Goal: Obtain resource: Download file/media

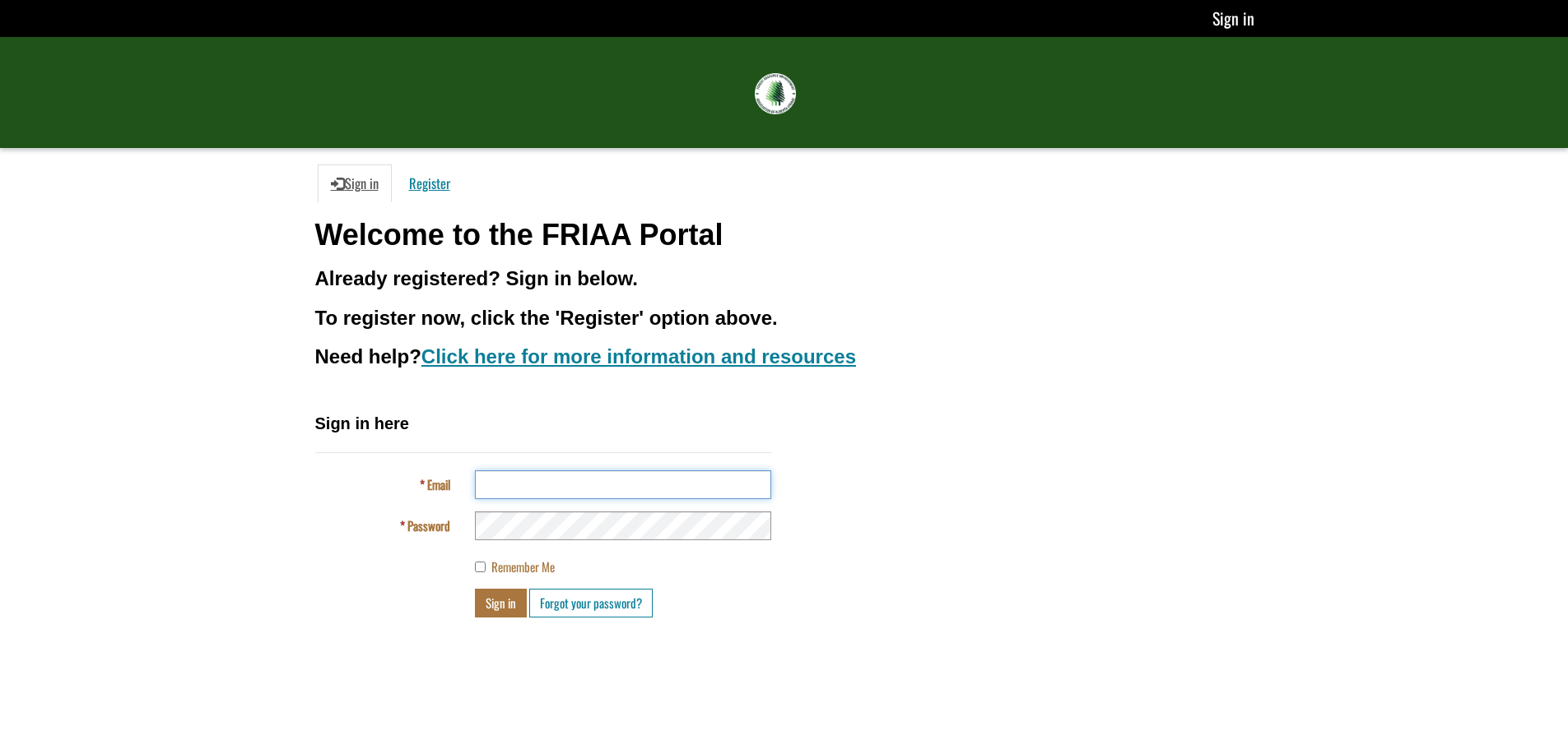
type input "**********"
click at [488, 605] on button "Sign in" at bounding box center [501, 603] width 52 height 29
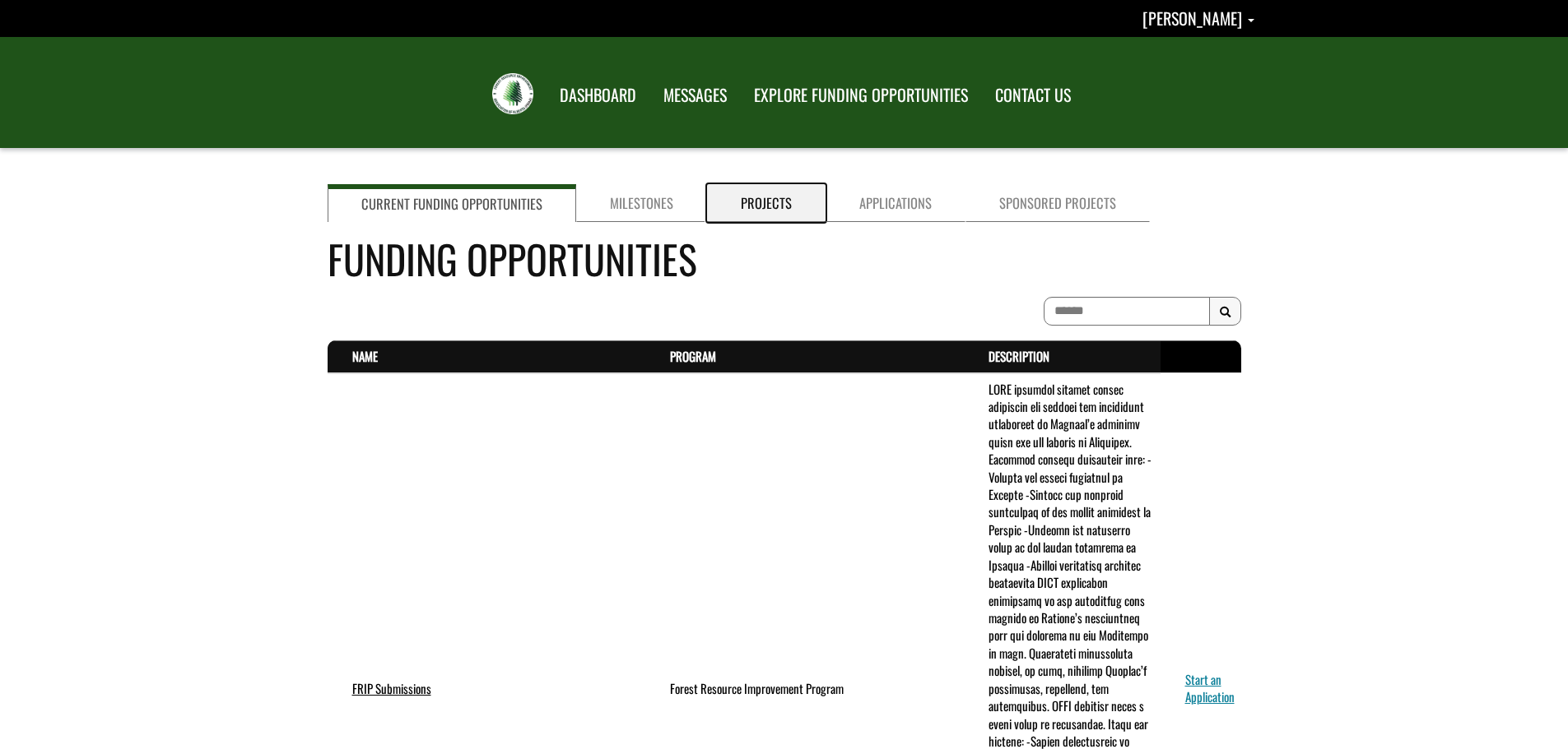
click at [742, 197] on link "Projects" at bounding box center [766, 203] width 119 height 38
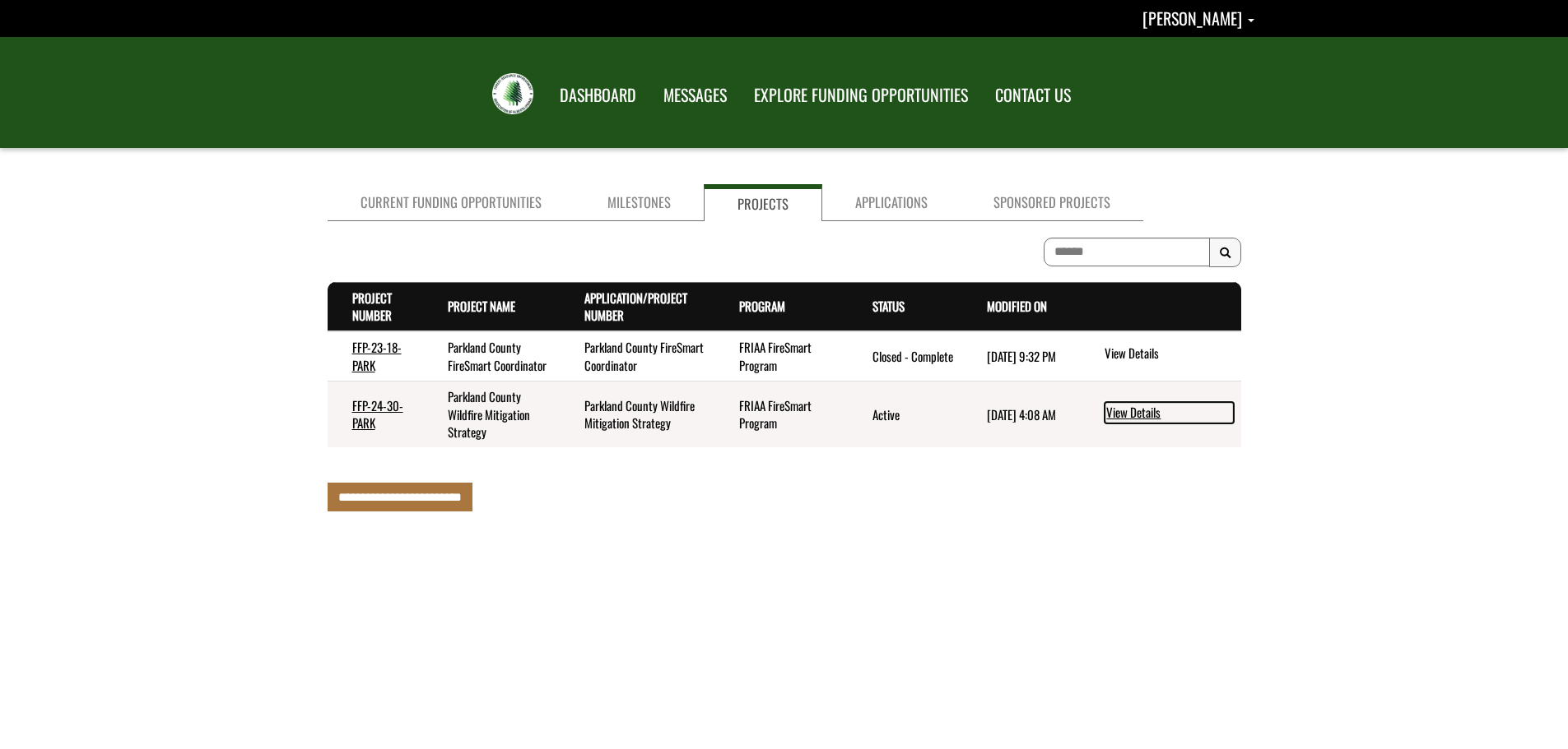
click at [1142, 417] on link "View Details" at bounding box center [1168, 413] width 129 height 22
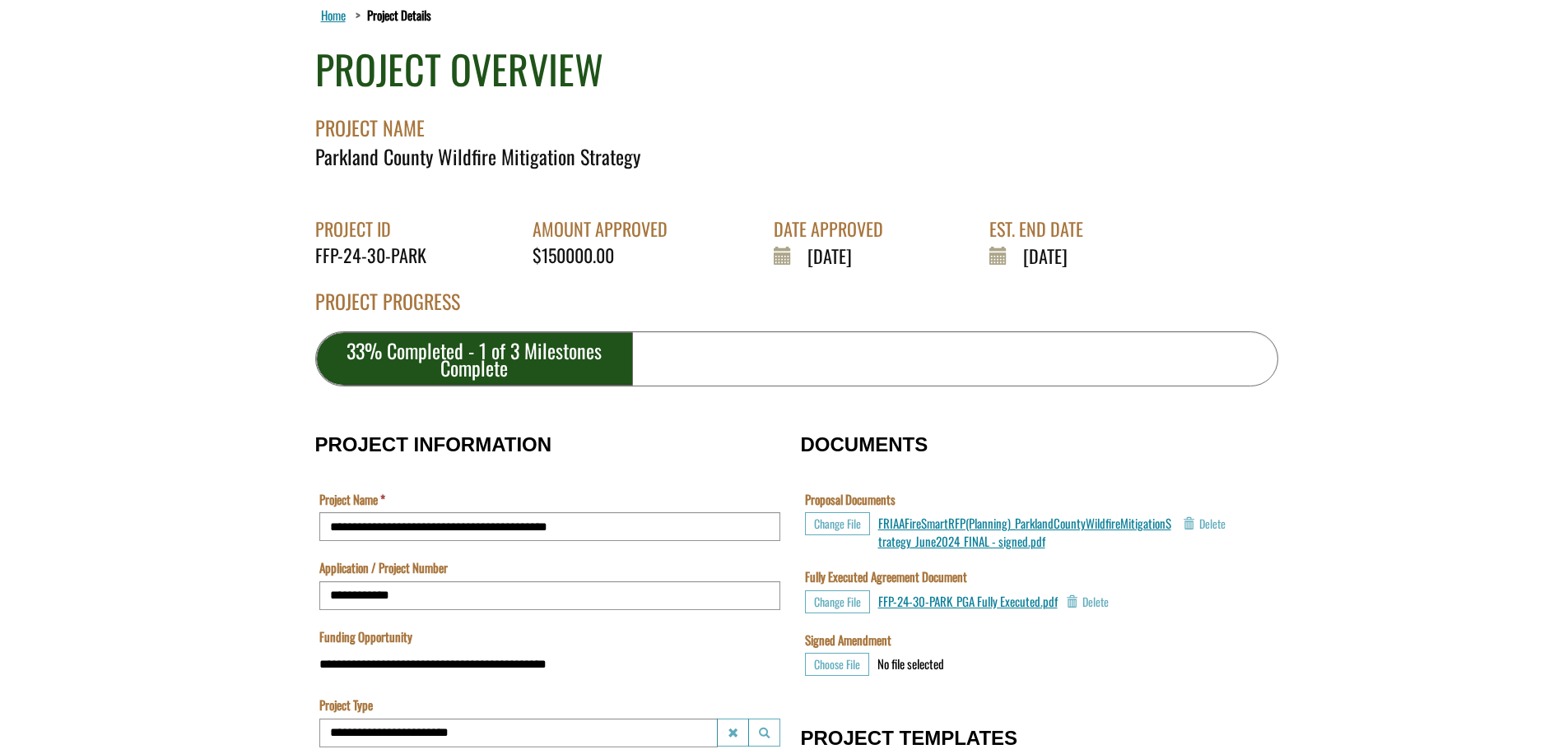
scroll to position [164, 0]
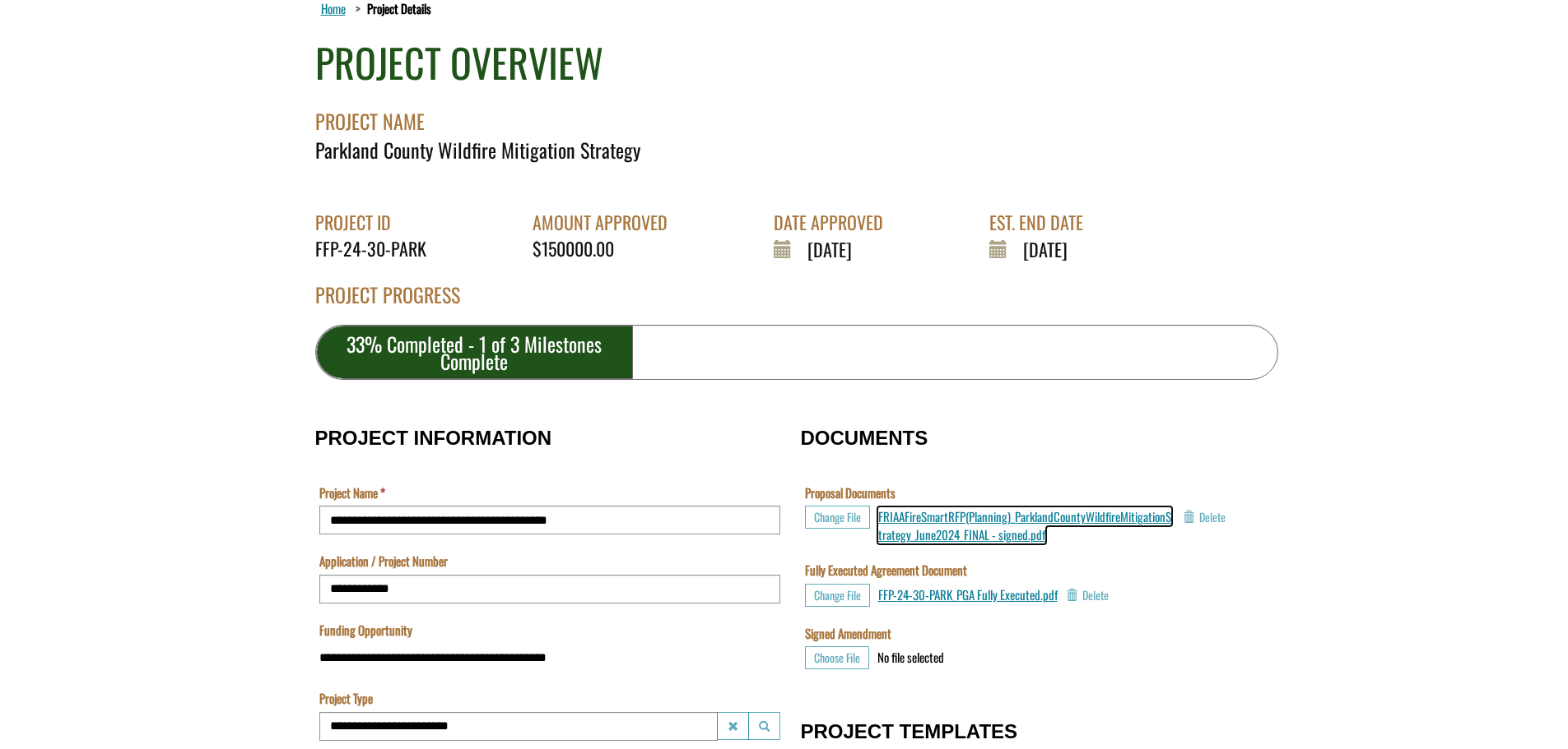
click at [960, 522] on span "FRIAAFireSmartRFP(Planning)_ParklandCountyWildfireMitigationStrategy_June2024_F…" at bounding box center [1025, 525] width 293 height 35
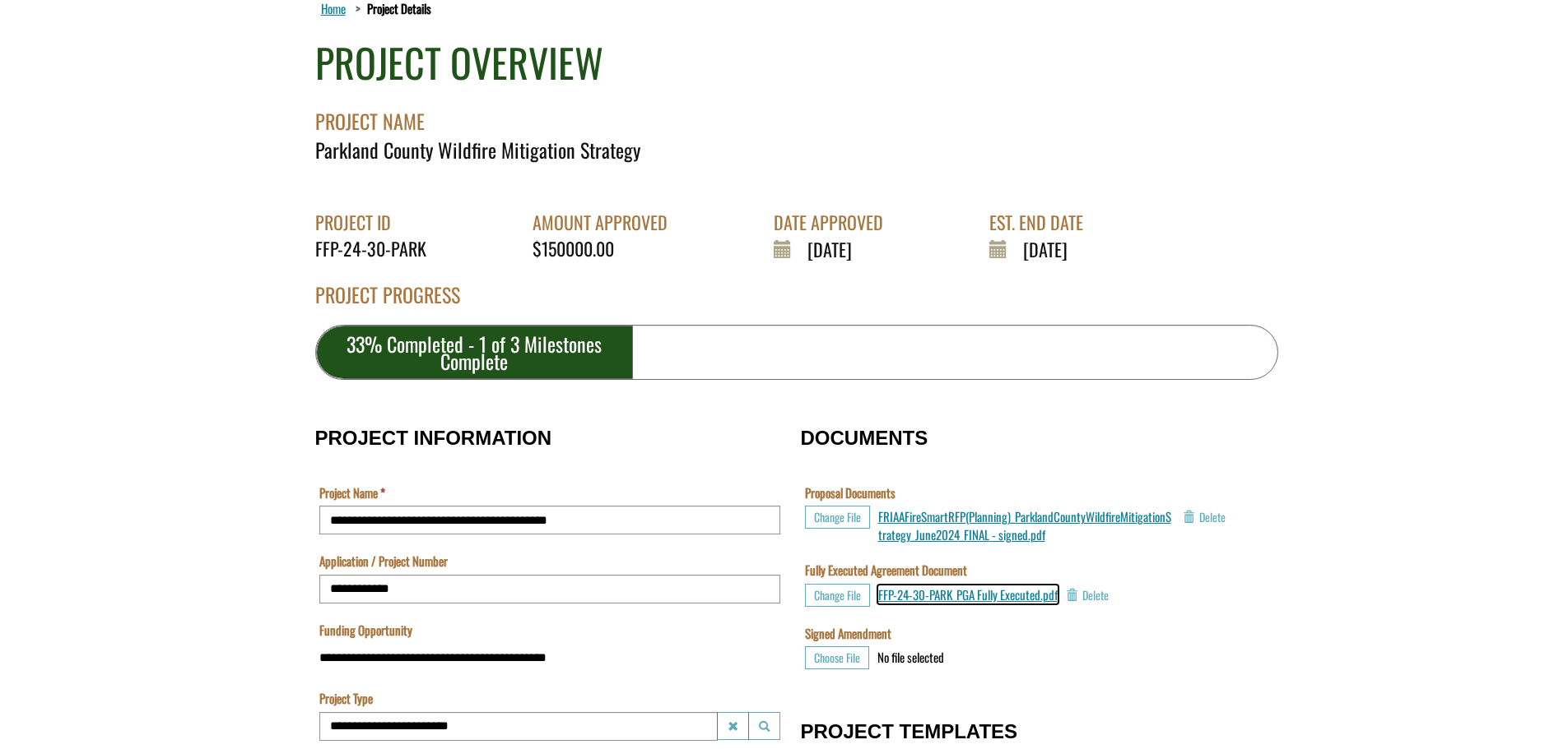
click at [1031, 599] on span "FFP-24-30-PARK_PGA Fully Executed.pdf" at bounding box center [967, 594] width 179 height 18
